Goal: Task Accomplishment & Management: Manage account settings

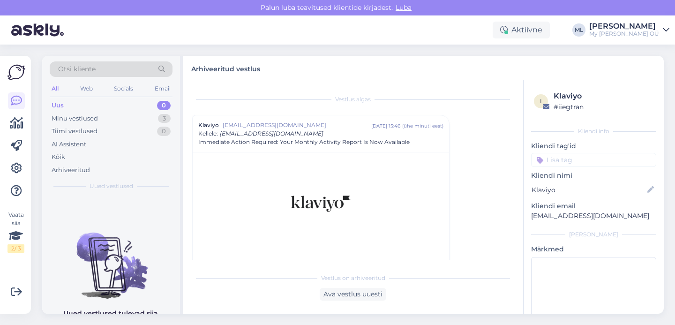
scroll to position [25, 0]
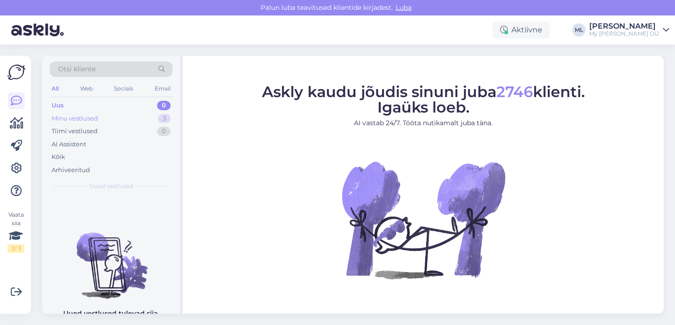
click at [133, 118] on div "Minu vestlused 3" at bounding box center [111, 118] width 123 height 13
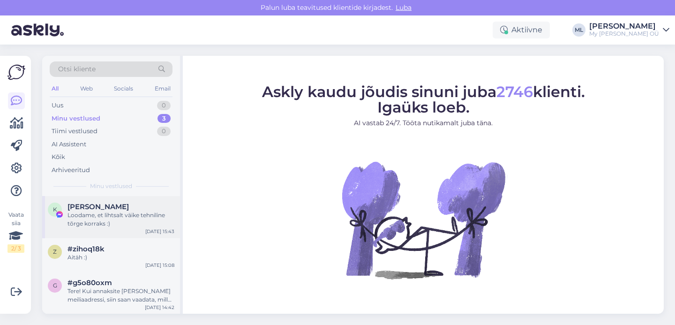
click at [122, 222] on div "Loodame, et lihtsalt väike tehniline tõrge korraks :)" at bounding box center [121, 219] width 107 height 17
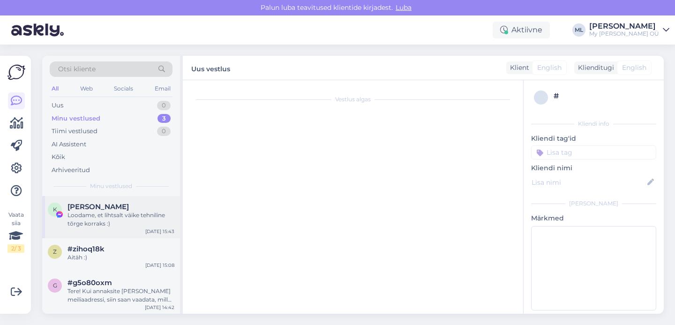
scroll to position [548, 0]
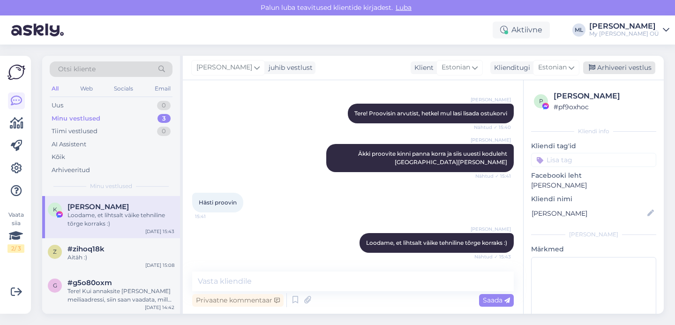
click at [594, 73] on div "Arhiveeri vestlus" at bounding box center [620, 67] width 72 height 13
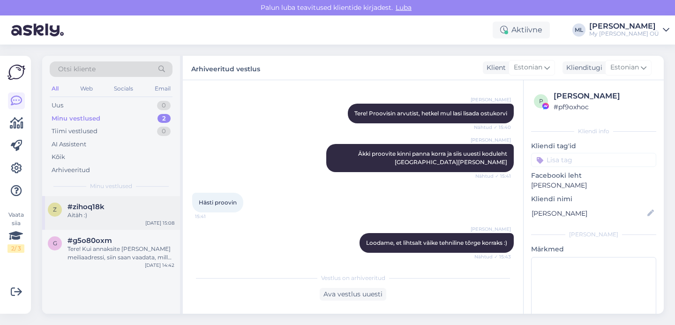
click at [111, 215] on div "Aitäh :)" at bounding box center [121, 215] width 107 height 8
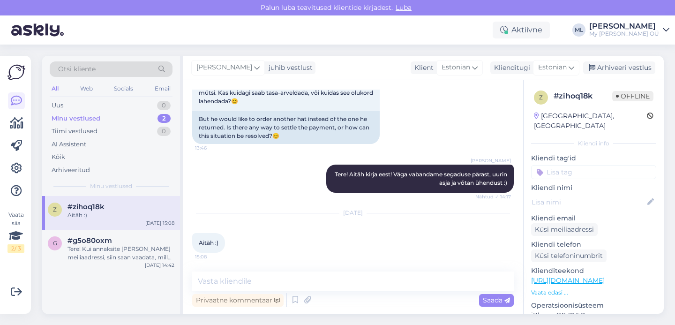
scroll to position [307, 0]
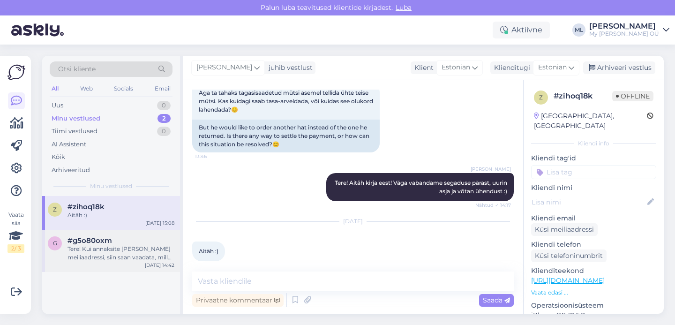
click at [77, 251] on div "Tere! Kui annaksite palun oma meiliaadressi, siin saan vaadata, milles asi on :)" at bounding box center [121, 253] width 107 height 17
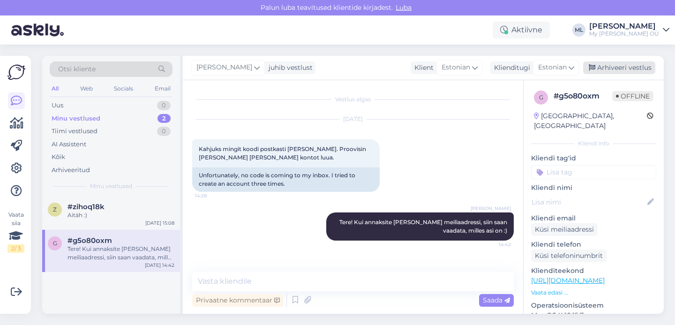
click at [616, 70] on div "Arhiveeri vestlus" at bounding box center [620, 67] width 72 height 13
